Goal: Communication & Community: Answer question/provide support

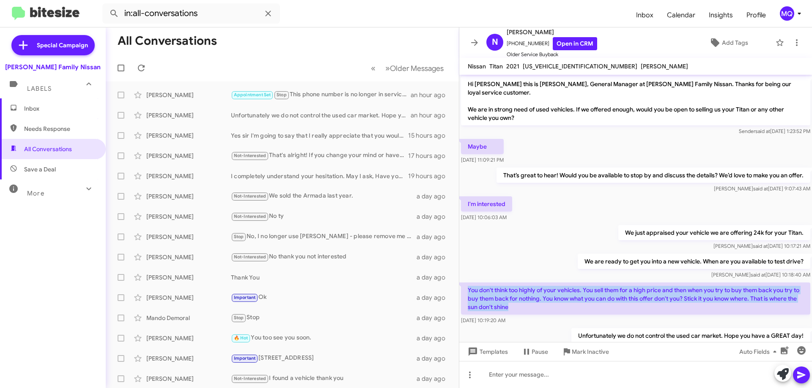
scroll to position [22, 0]
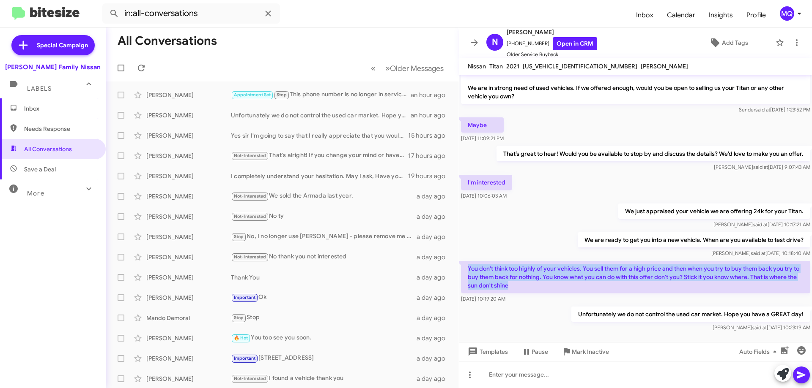
click at [33, 117] on span "Inbox" at bounding box center [53, 108] width 106 height 20
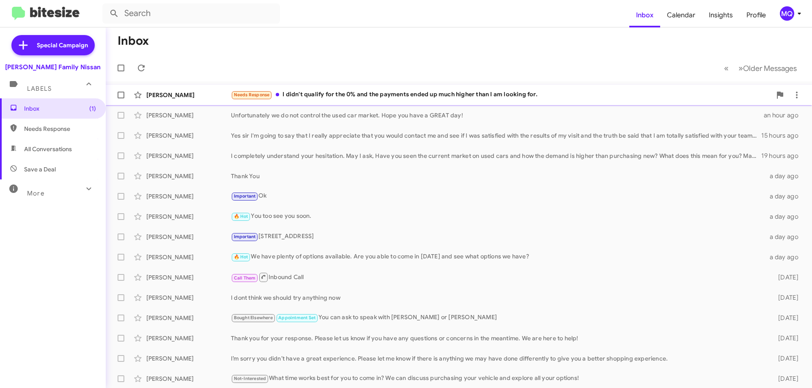
click at [377, 96] on div "Needs Response I didn't qualify for the 0% and the payments ended up much highe…" at bounding box center [501, 95] width 540 height 10
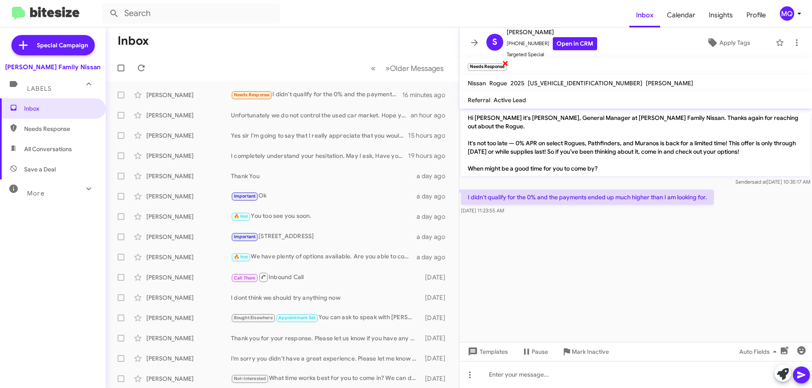
click at [505, 64] on span "×" at bounding box center [505, 63] width 7 height 10
click at [65, 152] on span "All Conversations" at bounding box center [48, 149] width 48 height 8
type input "in:all-conversations"
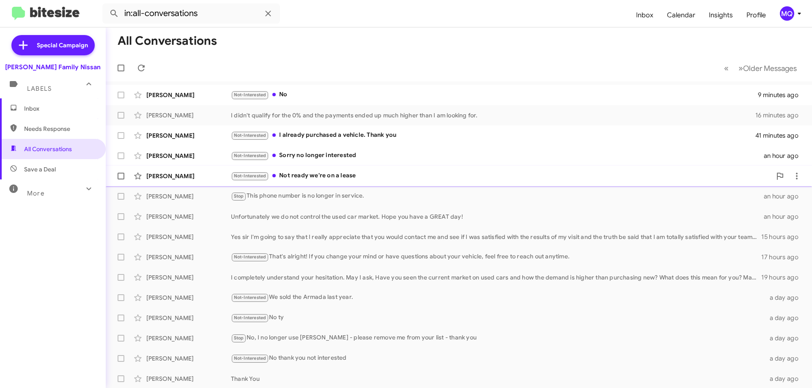
click at [348, 177] on div "Not-Interested Not ready we're on a lease" at bounding box center [501, 176] width 540 height 10
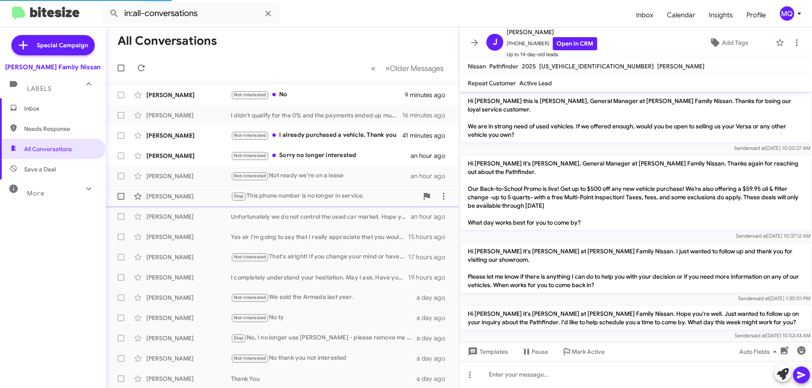
scroll to position [31, 0]
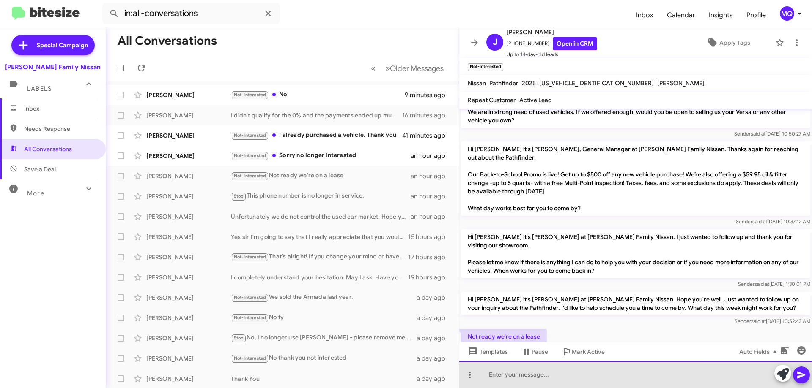
click at [541, 380] on div at bounding box center [635, 374] width 353 height 27
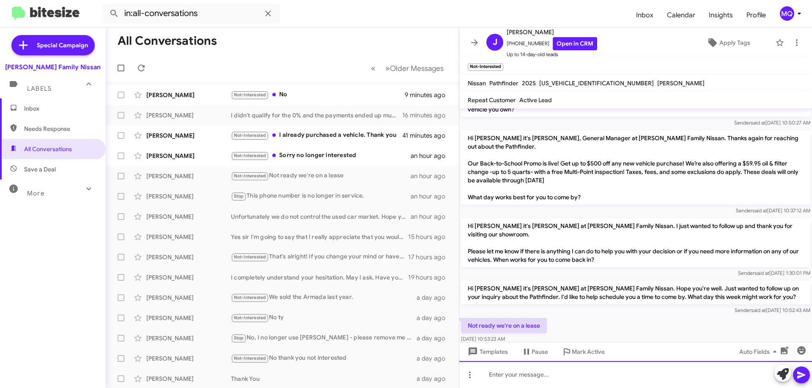
scroll to position [48, 0]
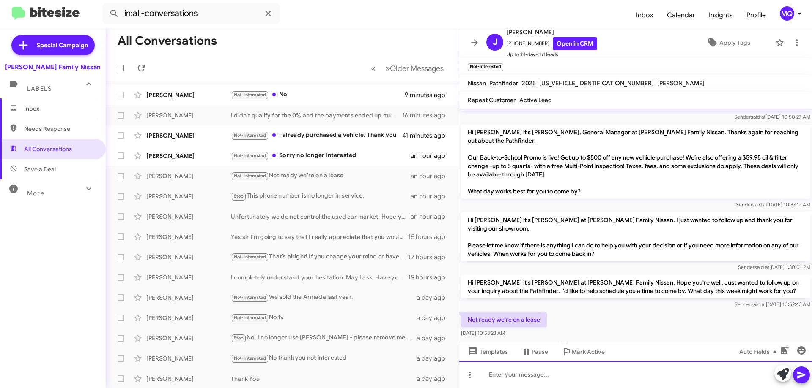
click at [506, 379] on div at bounding box center [635, 374] width 353 height 27
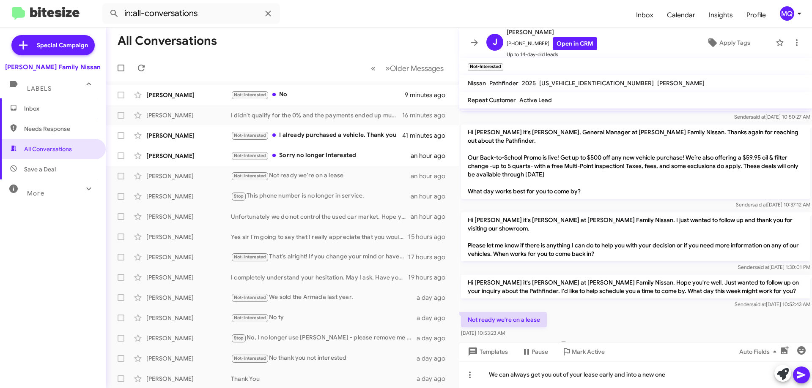
click at [804, 376] on icon at bounding box center [801, 375] width 8 height 7
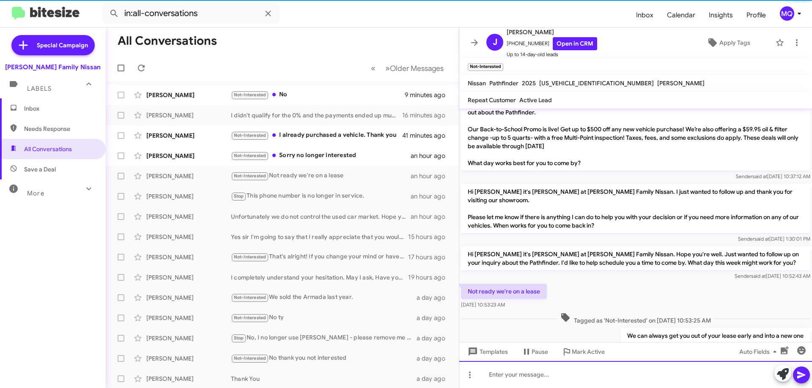
scroll to position [79, 0]
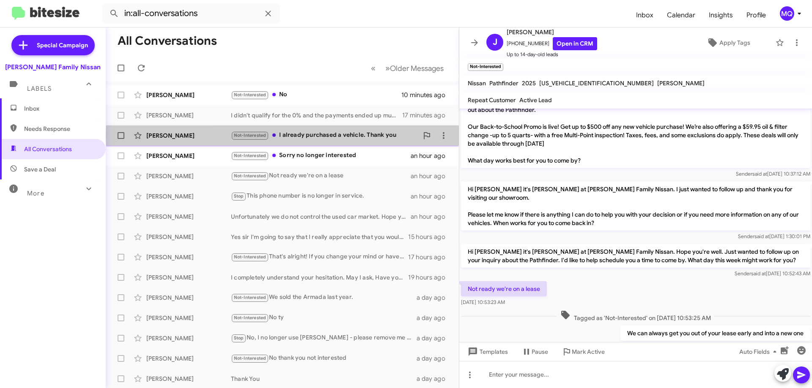
click at [352, 136] on div "Not-Interested I already purchased a vehicle. Thank you" at bounding box center [324, 136] width 187 height 10
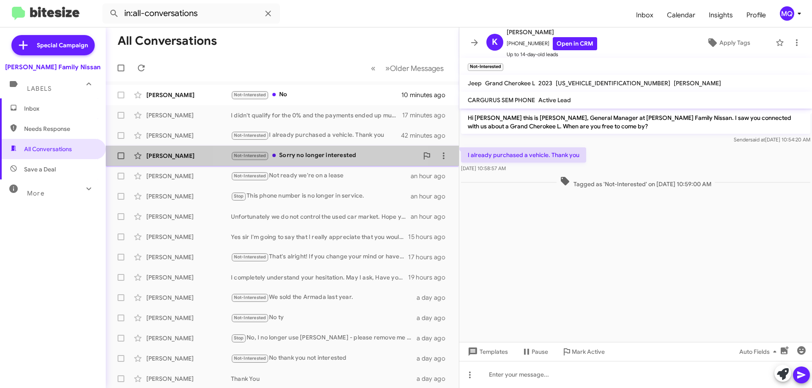
click at [323, 158] on div "Not-Interested Sorry no longer interested" at bounding box center [324, 156] width 187 height 10
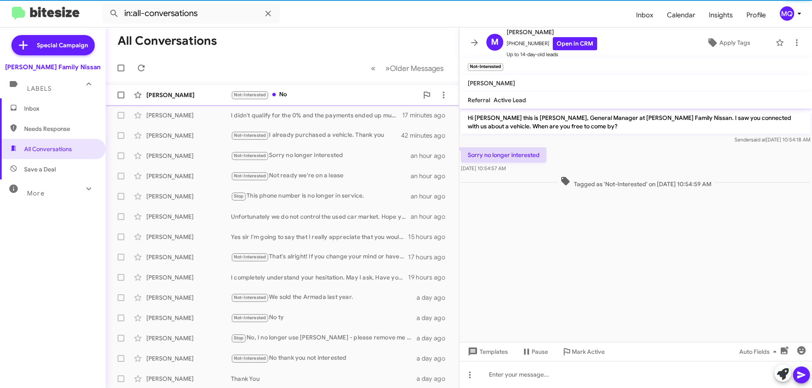
click at [308, 97] on div "Not-Interested No" at bounding box center [324, 95] width 187 height 10
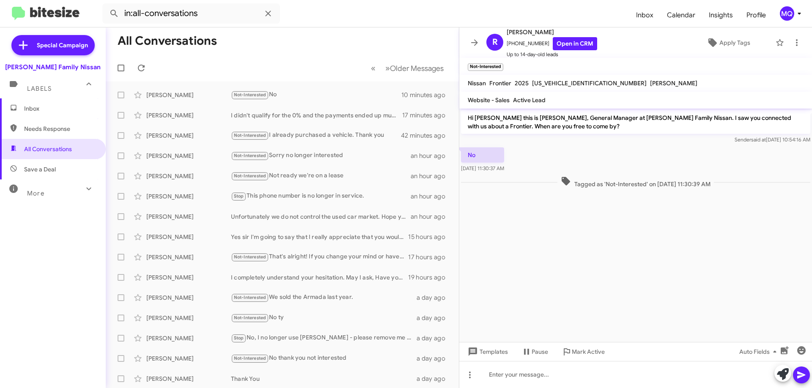
click at [36, 175] on span "Save a Deal" at bounding box center [53, 169] width 106 height 20
type input "in:not-interested"
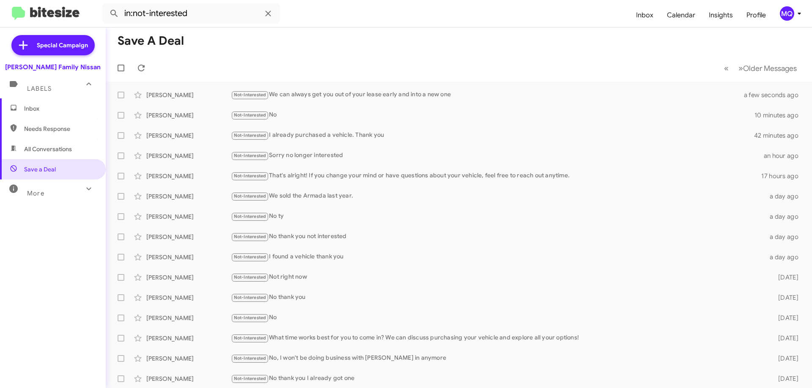
click at [38, 113] on span "Inbox" at bounding box center [53, 108] width 106 height 20
